Goal: Find specific page/section: Find specific page/section

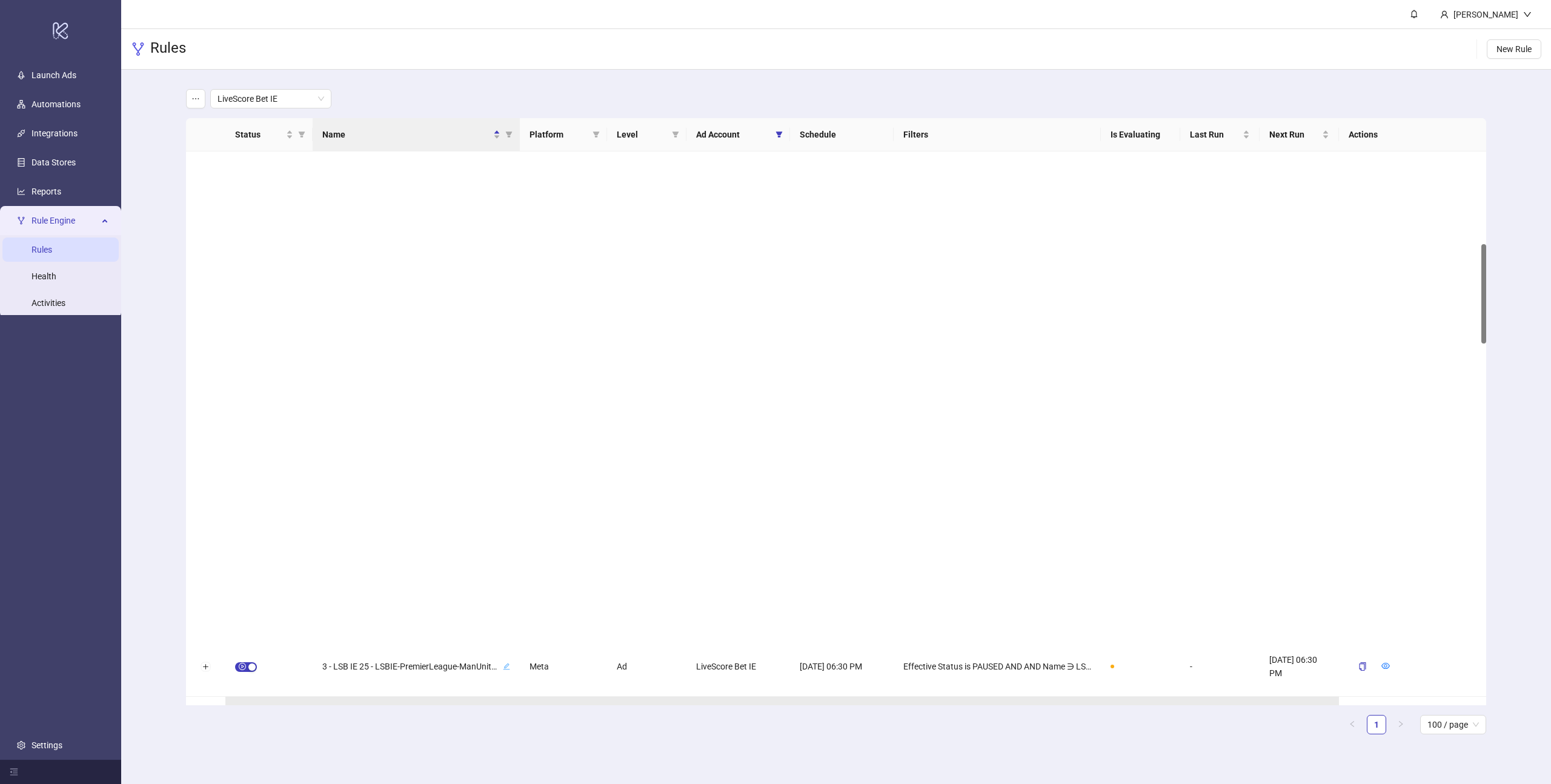
scroll to position [513, 0]
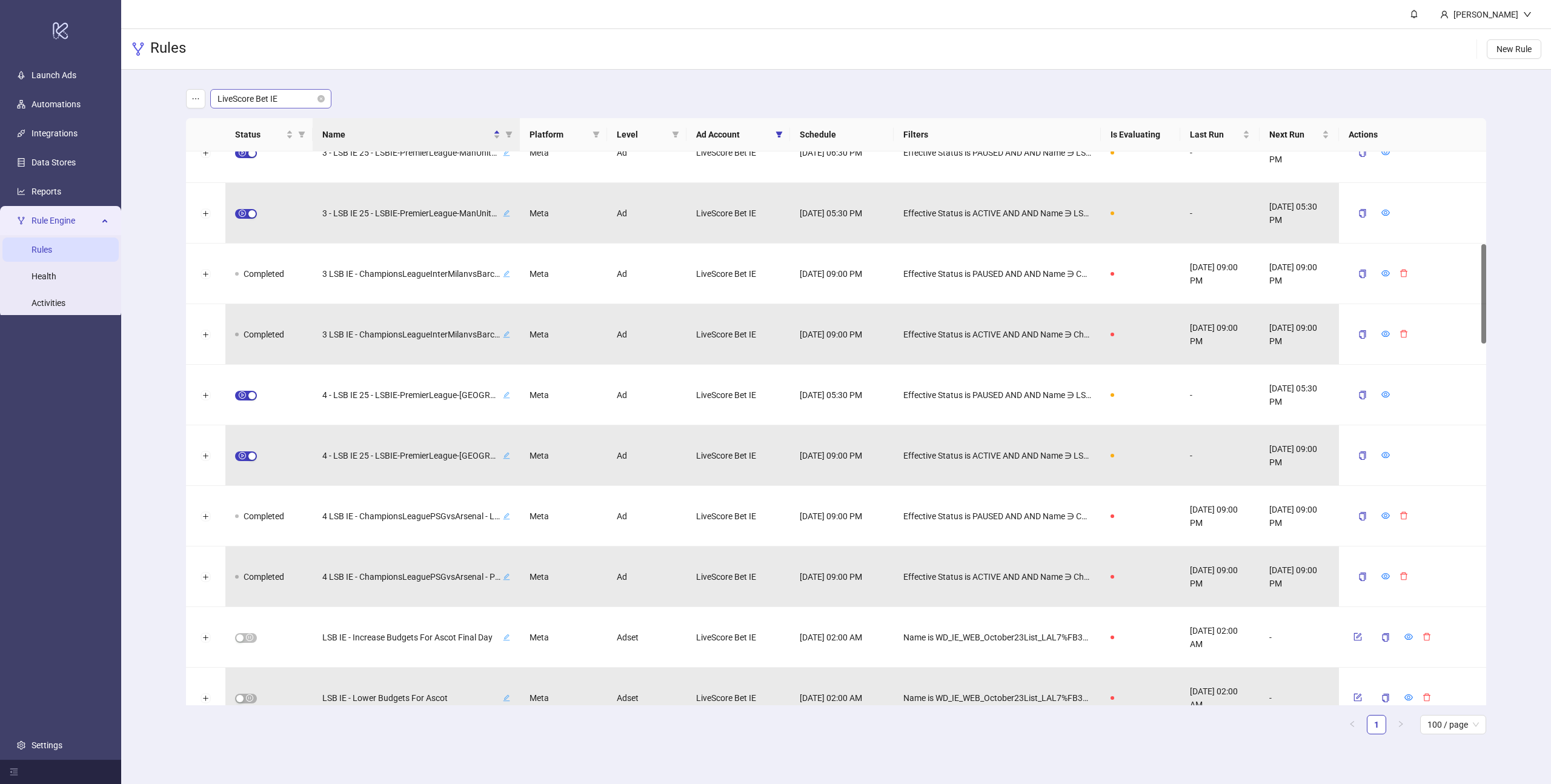
click at [296, 97] on span "LiveScore Bet IE" at bounding box center [271, 98] width 107 height 18
click at [249, 143] on div "LiveScore Bet UK" at bounding box center [271, 143] width 102 height 14
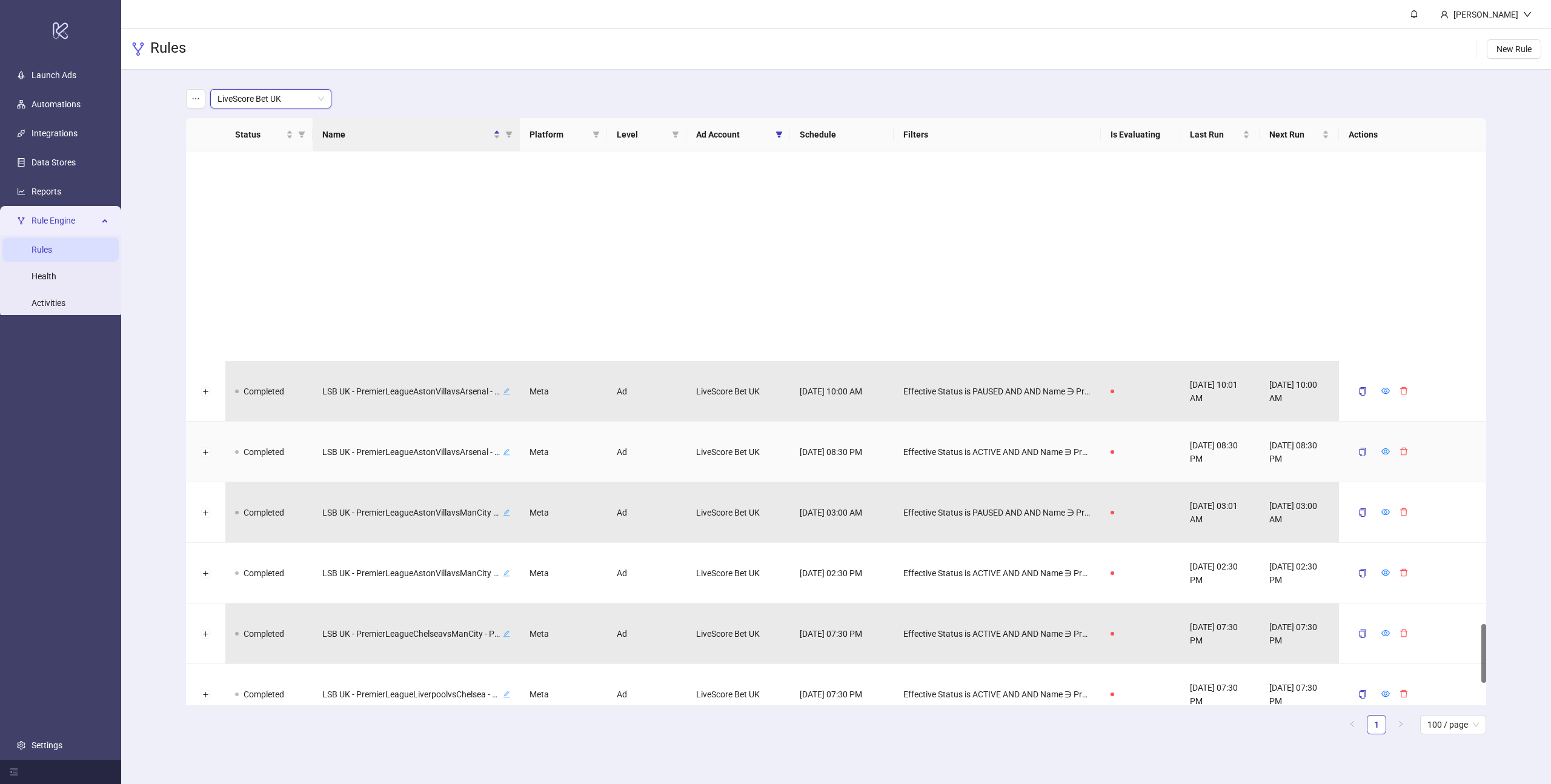
scroll to position [4776, 0]
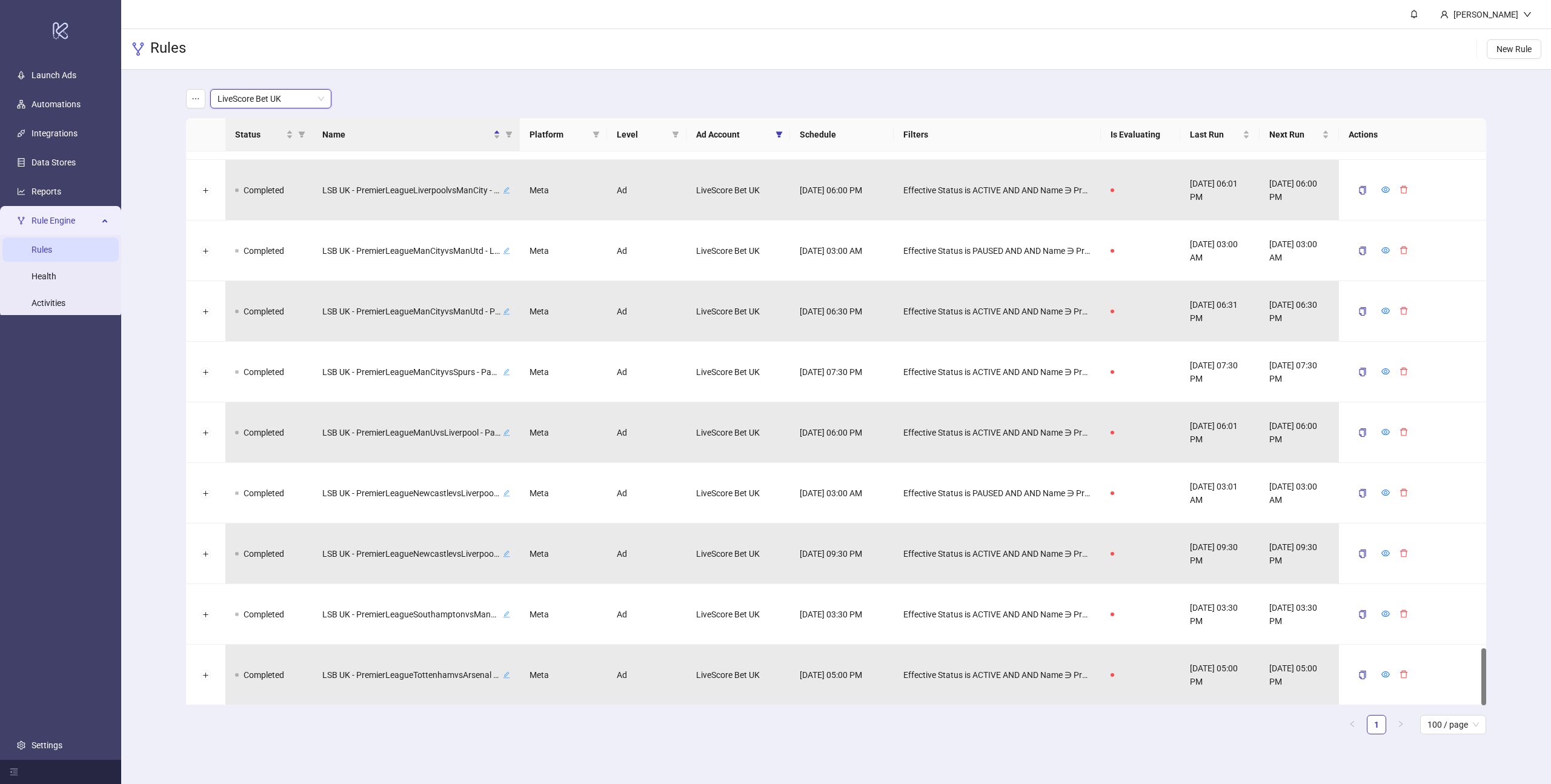
click at [261, 126] on th "Status" at bounding box center [269, 134] width 87 height 33
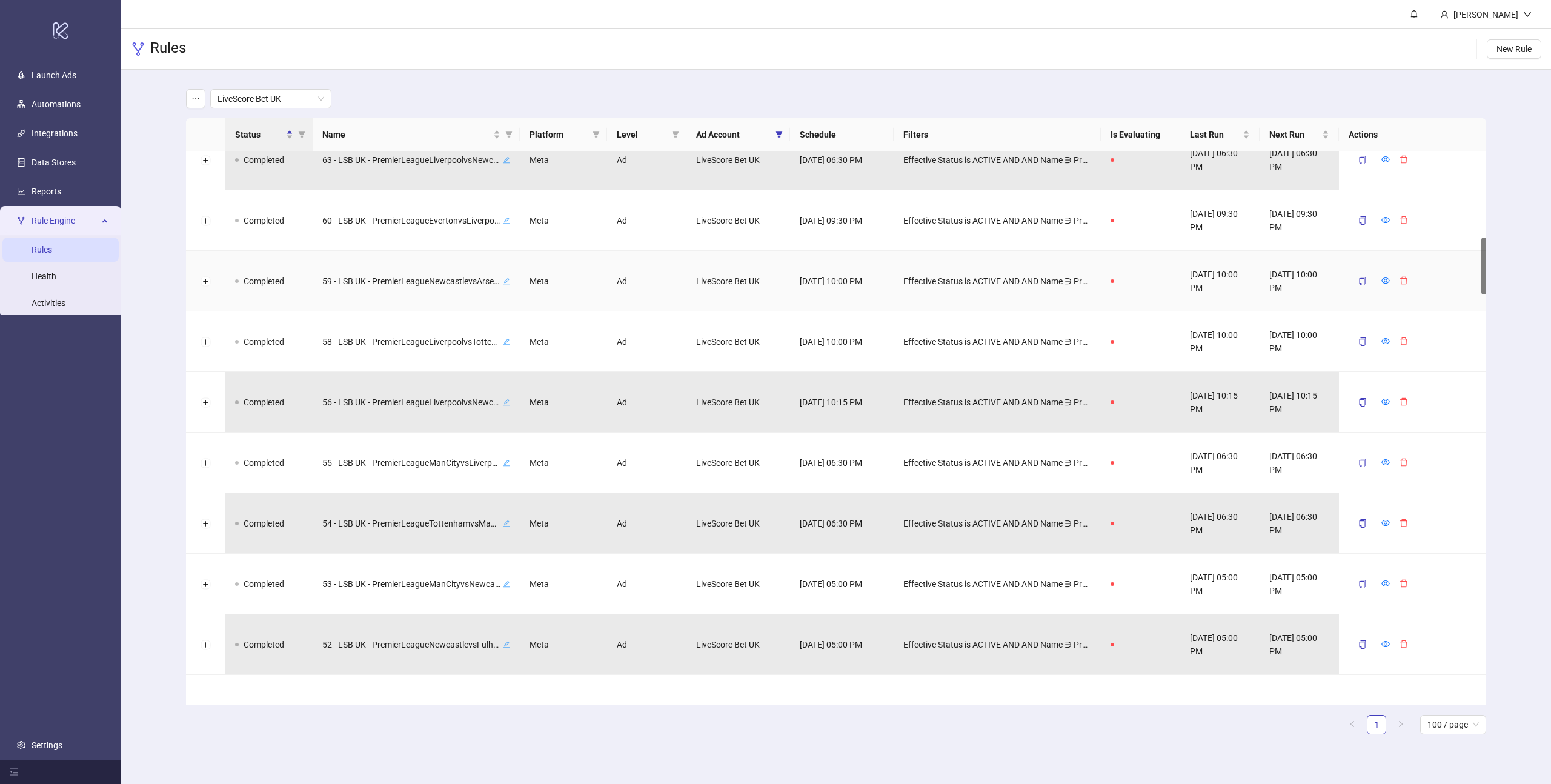
scroll to position [0, 0]
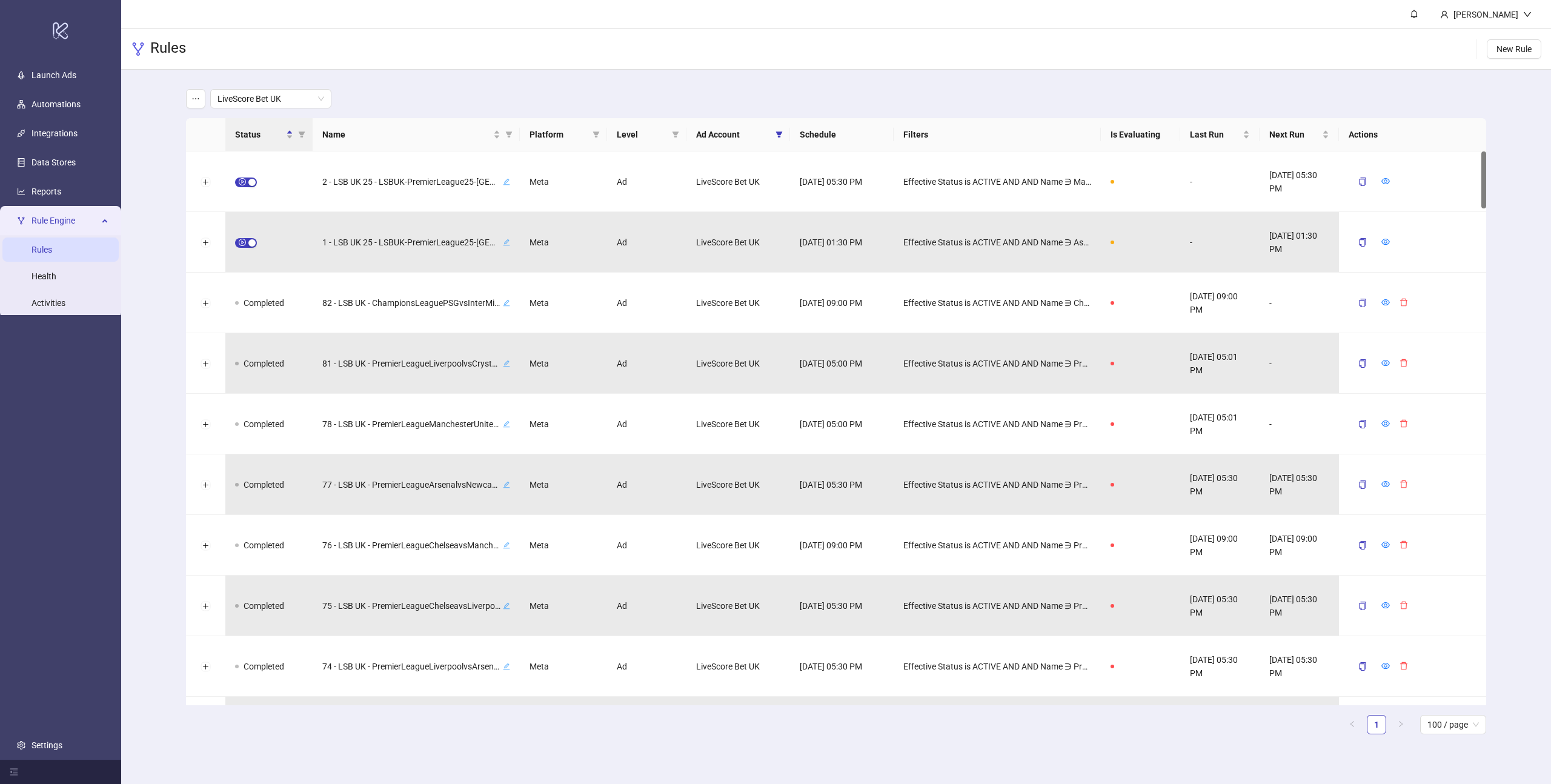
click at [272, 142] on th "Status" at bounding box center [269, 134] width 87 height 33
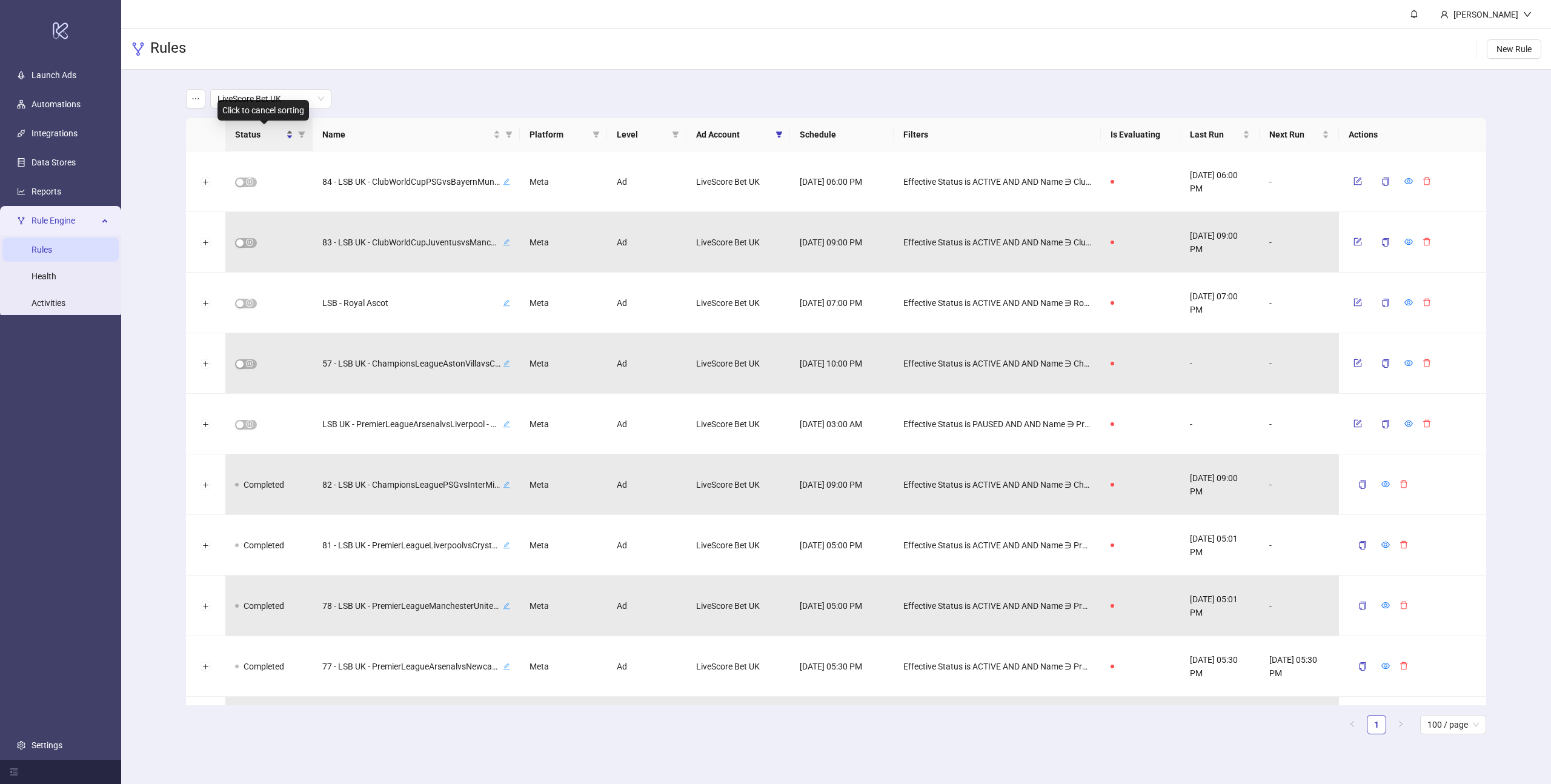
click at [266, 137] on span "Status" at bounding box center [259, 135] width 48 height 14
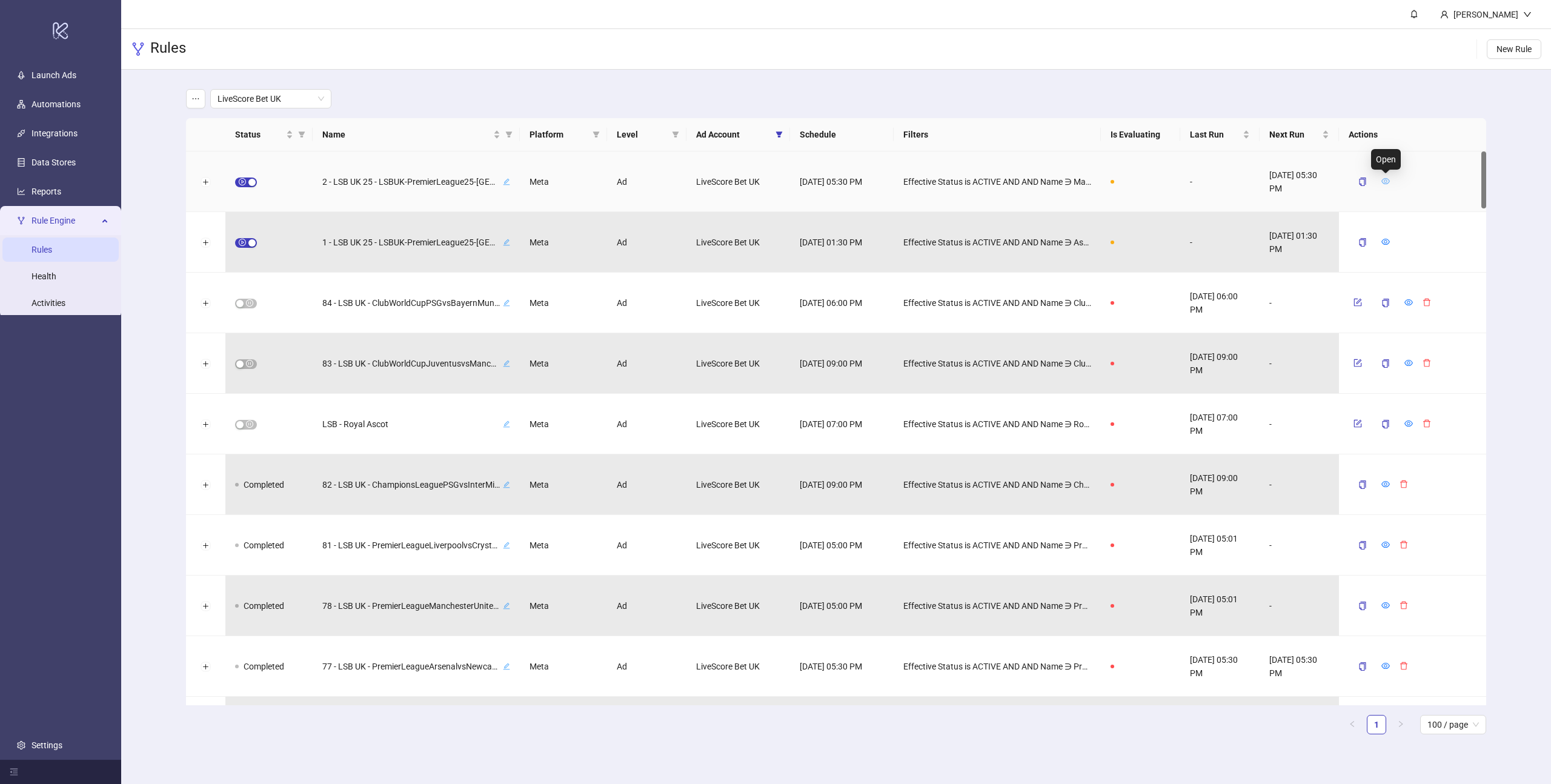
click at [1386, 179] on icon "eye" at bounding box center [1386, 181] width 8 height 8
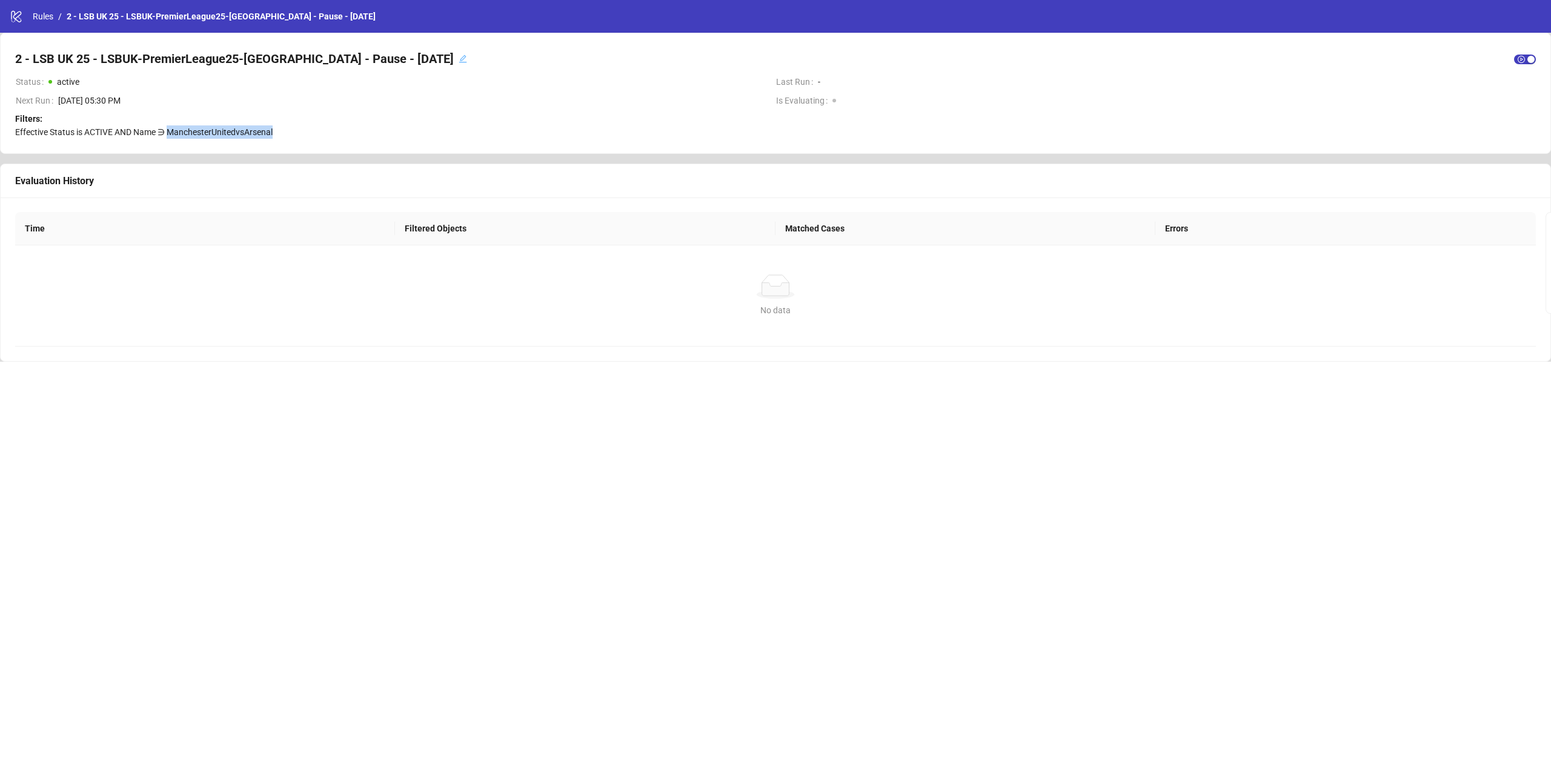
drag, startPoint x: 274, startPoint y: 132, endPoint x: 169, endPoint y: 132, distance: 105.0
click at [169, 132] on div "Filters: Effective Status is ACTIVE AND Name ∋ ManchesterUnitedvsArsenal" at bounding box center [776, 125] width 1521 height 26
copy span "ManchesterUnitedvsArsenal"
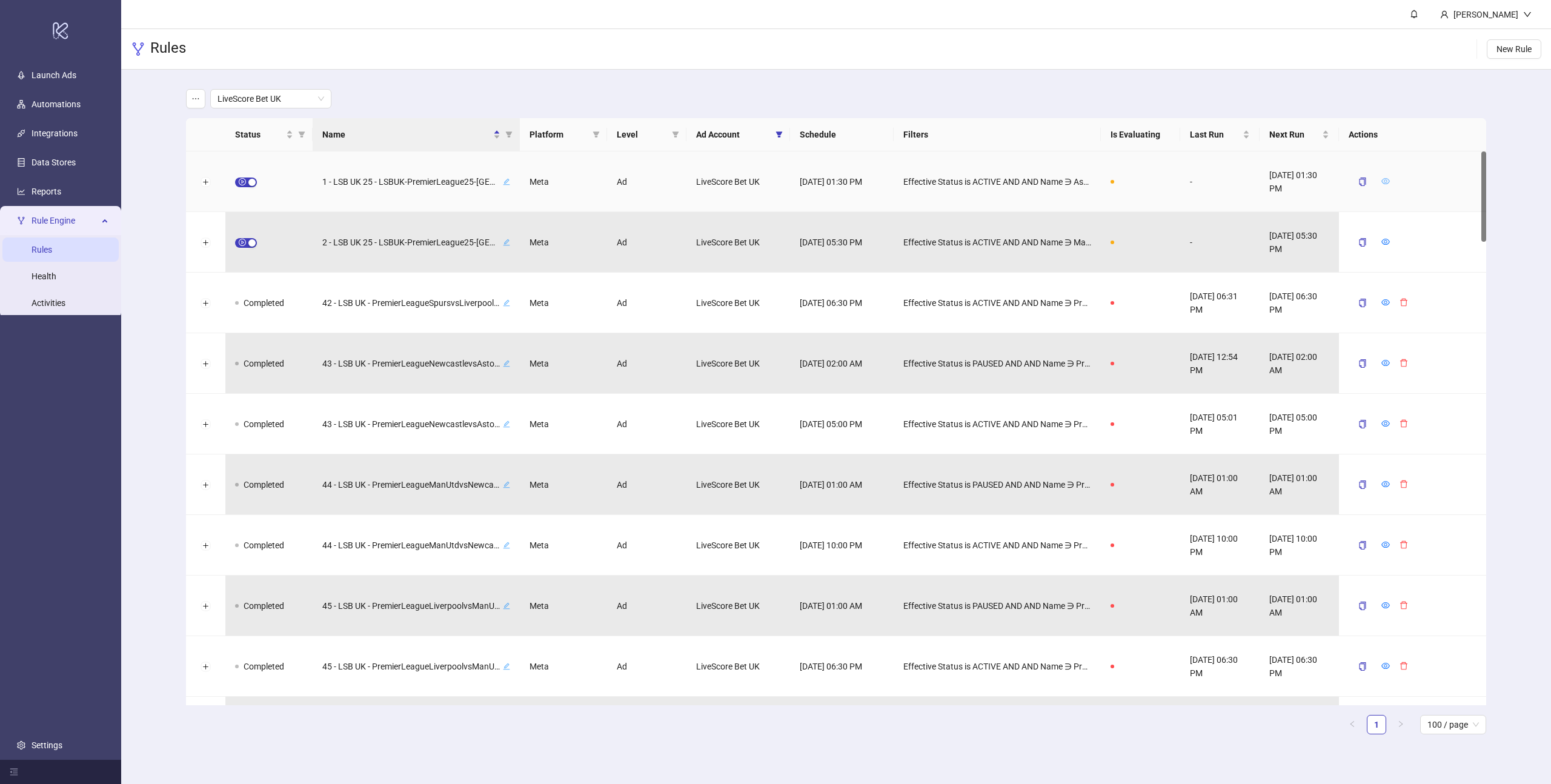
click at [1388, 182] on icon "eye" at bounding box center [1386, 181] width 8 height 6
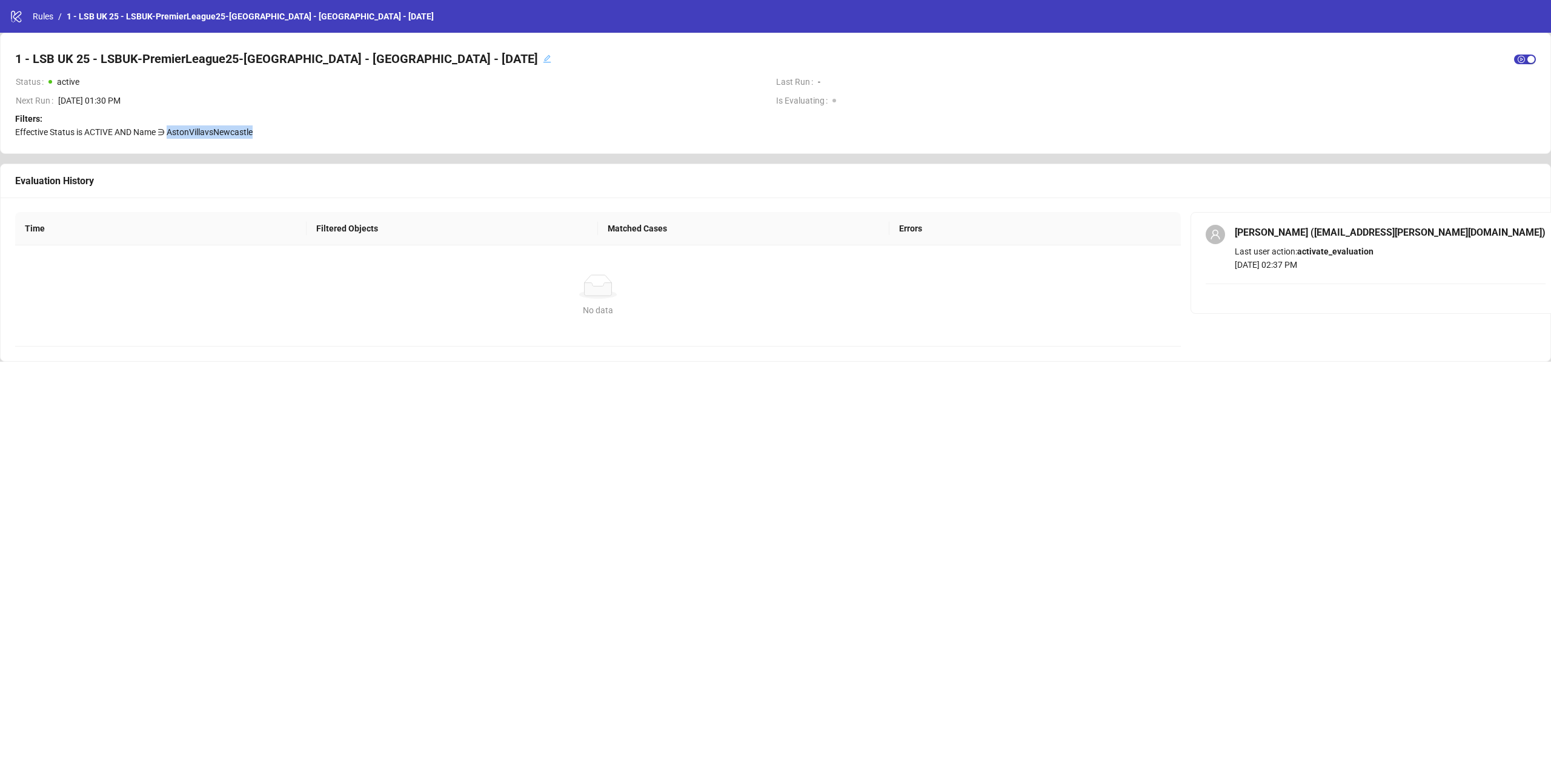
drag, startPoint x: 168, startPoint y: 128, endPoint x: 264, endPoint y: 130, distance: 96.0
click at [264, 130] on div "Filters: Effective Status is ACTIVE AND Name ∋ AstonVillavsNewcastle" at bounding box center [776, 125] width 1521 height 26
copy span "AstonVillavsNewcastle"
click at [35, 19] on link "Rules" at bounding box center [43, 16] width 25 height 14
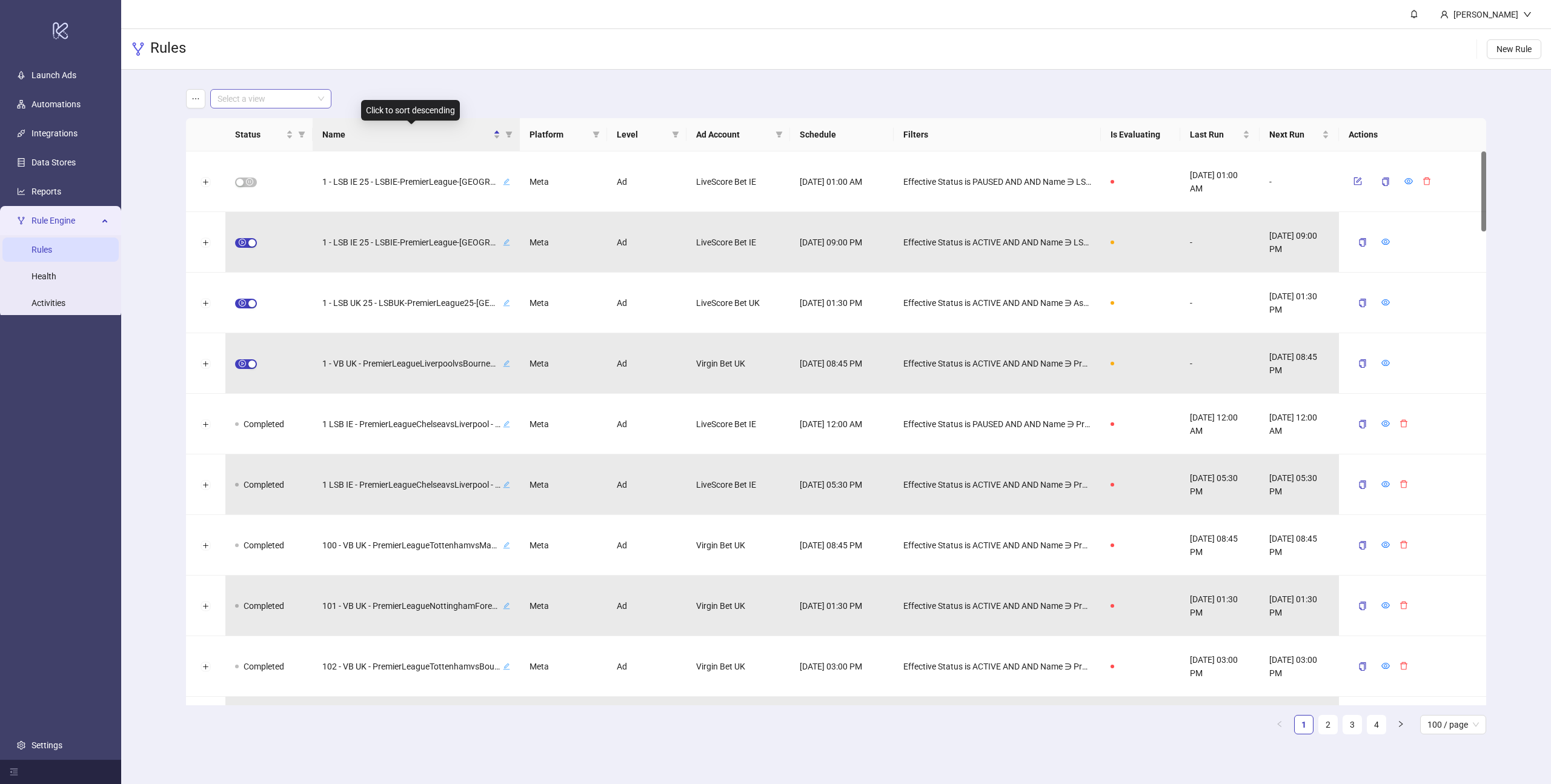
click at [271, 96] on input "search" at bounding box center [265, 98] width 96 height 18
click at [261, 160] on div "Virgin Bet UK" at bounding box center [271, 162] width 102 height 14
